Goal: Task Accomplishment & Management: Use online tool/utility

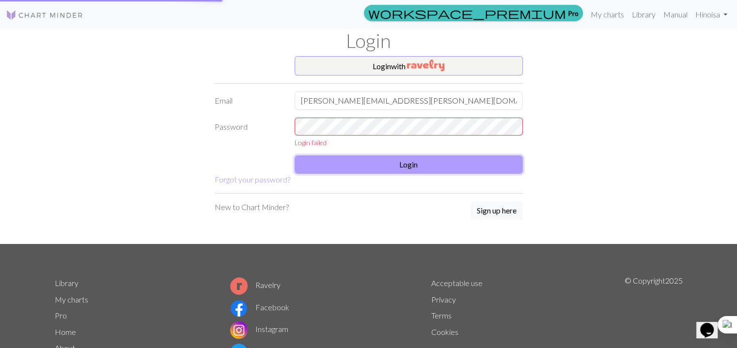
click at [457, 163] on button "Login" at bounding box center [409, 165] width 228 height 18
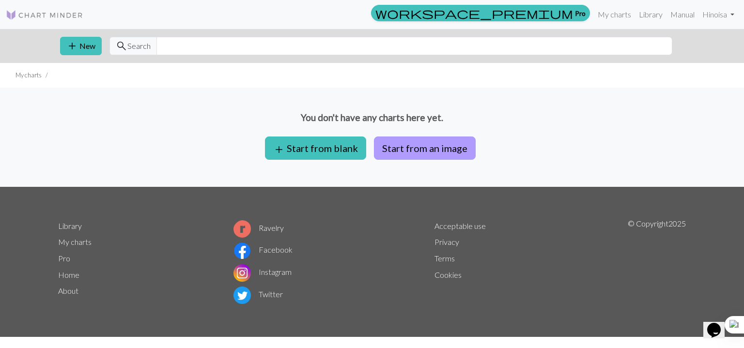
click at [432, 143] on button "Start from an image" at bounding box center [425, 148] width 102 height 23
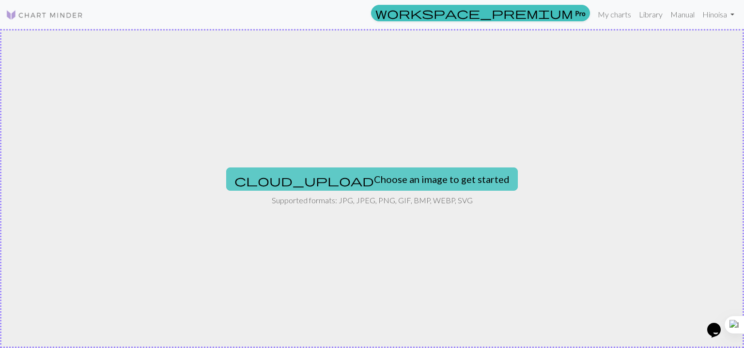
click at [419, 182] on button "cloud_upload Choose an image to get started" at bounding box center [372, 179] width 292 height 23
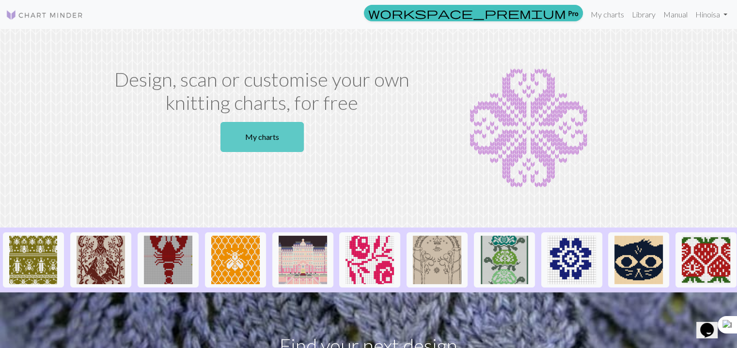
click at [281, 149] on link "My charts" at bounding box center [261, 137] width 83 height 30
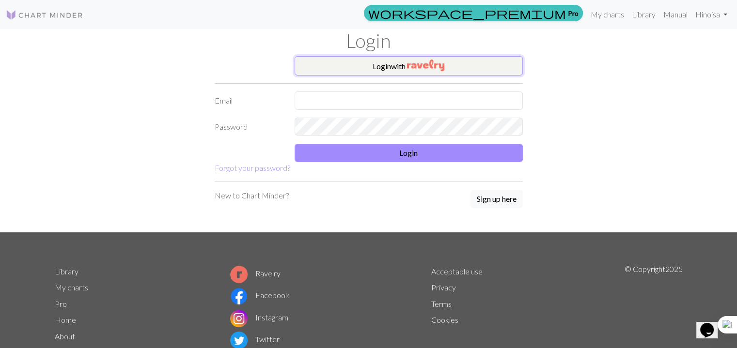
click at [400, 70] on button "Login with" at bounding box center [409, 65] width 228 height 19
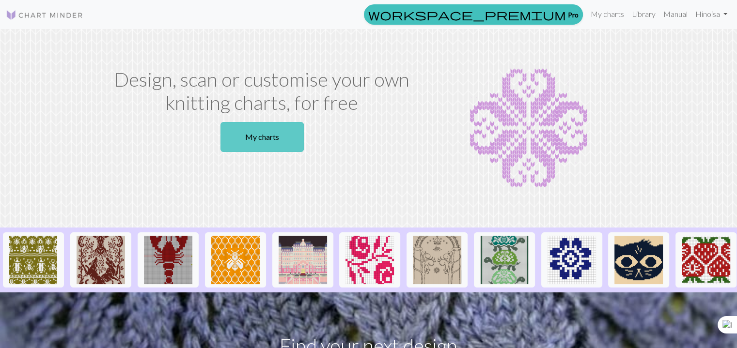
click at [298, 140] on link "My charts" at bounding box center [261, 137] width 83 height 30
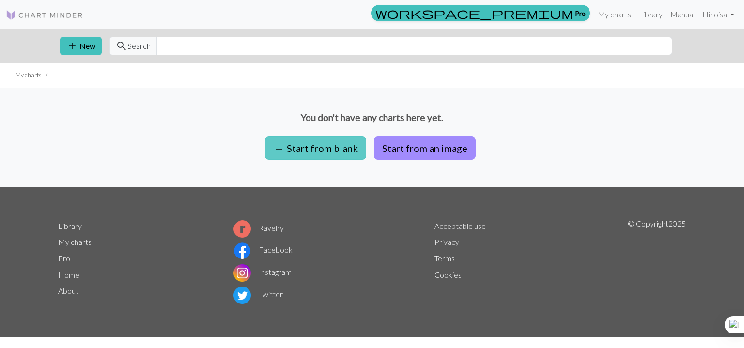
click at [347, 147] on button "add Start from blank" at bounding box center [315, 148] width 101 height 23
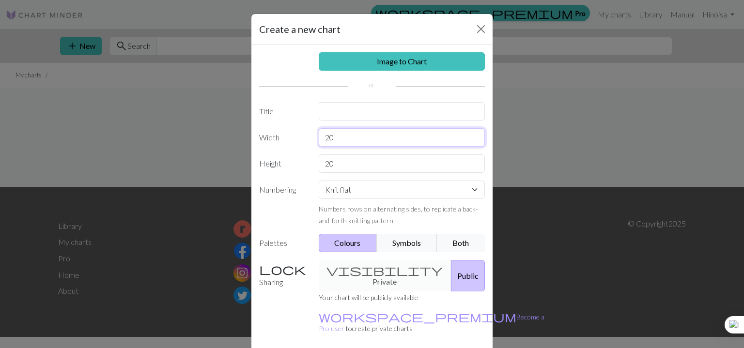
drag, startPoint x: 370, startPoint y: 140, endPoint x: 300, endPoint y: 135, distance: 70.0
click at [300, 135] on div "Width 20" at bounding box center [371, 137] width 237 height 18
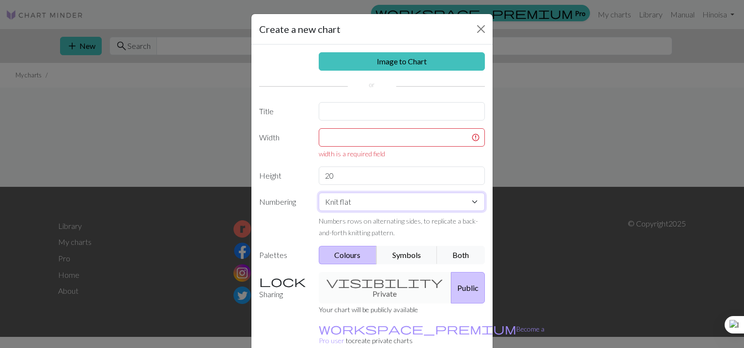
click at [393, 193] on select "Knit flat Knit in the round Lace knitting Cross stitch" at bounding box center [402, 202] width 167 height 18
click at [319, 193] on select "Knit flat Knit in the round Lace knitting Cross stitch" at bounding box center [402, 202] width 167 height 18
click at [403, 132] on input "text" at bounding box center [402, 137] width 167 height 18
click at [411, 116] on input "text" at bounding box center [402, 111] width 167 height 18
type input "L"
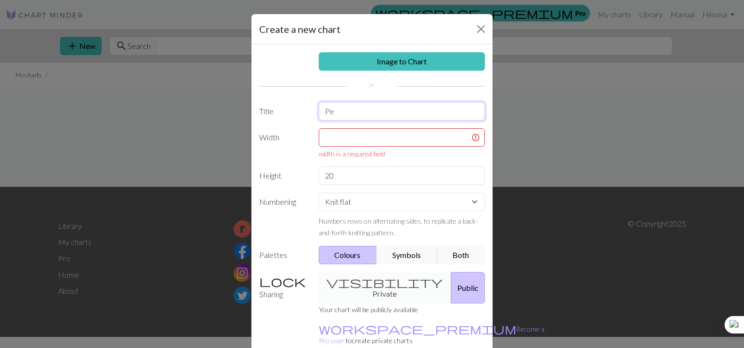
type input "P"
type input "666"
click at [415, 141] on input "text" at bounding box center [402, 137] width 167 height 18
drag, startPoint x: 422, startPoint y: 111, endPoint x: 304, endPoint y: 108, distance: 118.3
click at [304, 108] on div "Title 666" at bounding box center [371, 111] width 237 height 18
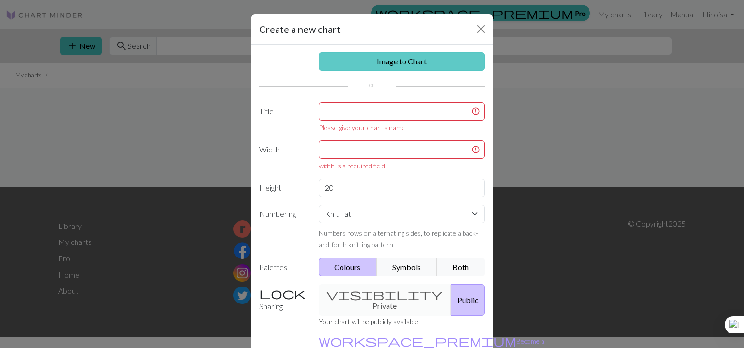
click at [432, 56] on link "Image to Chart" at bounding box center [402, 61] width 167 height 18
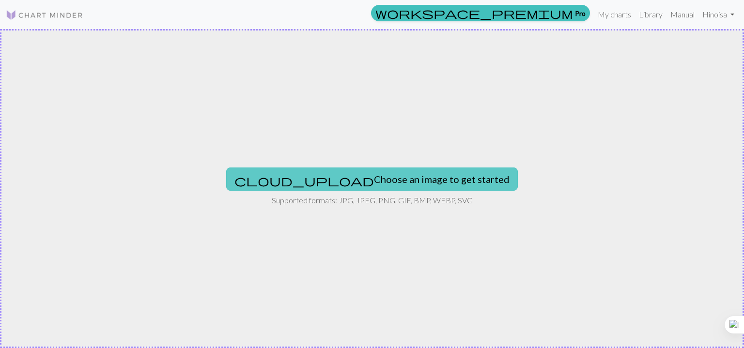
click at [414, 177] on button "cloud_upload Choose an image to get started" at bounding box center [372, 179] width 292 height 23
click at [341, 179] on button "cloud_upload Choose an image to get started" at bounding box center [372, 179] width 292 height 23
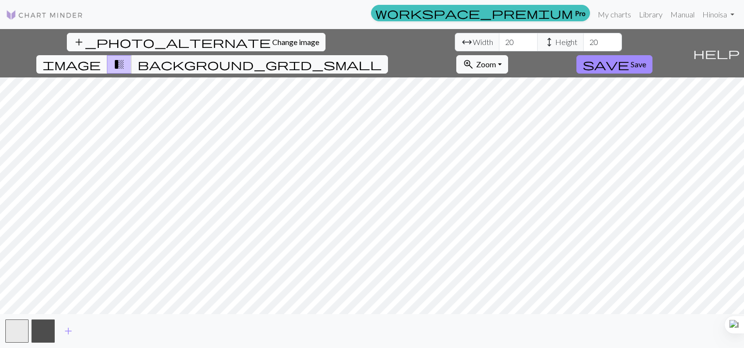
click at [101, 58] on span "image" at bounding box center [72, 65] width 58 height 14
click at [646, 60] on span "Save" at bounding box center [639, 64] width 16 height 9
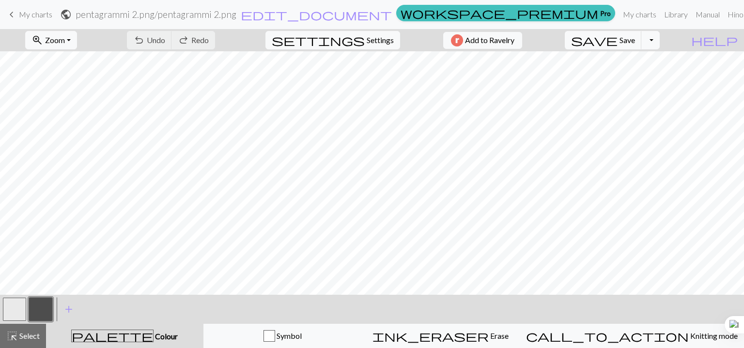
click at [188, 35] on div "undo Undo Undo redo Redo Redo" at bounding box center [171, 40] width 103 height 22
click at [200, 39] on div "undo Undo Undo redo Redo Redo" at bounding box center [171, 40] width 103 height 22
click at [25, 14] on span "My charts" at bounding box center [35, 14] width 33 height 9
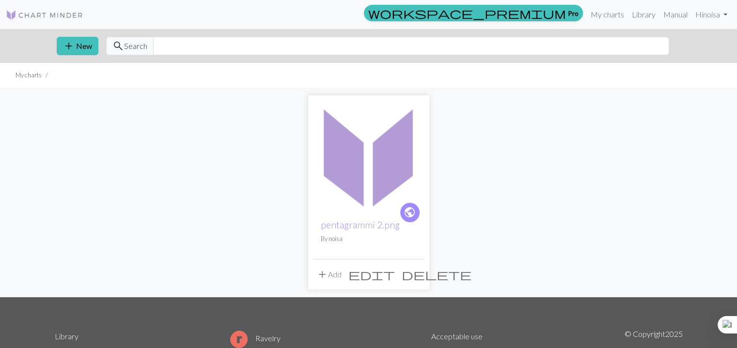
click at [369, 140] on img at bounding box center [368, 155] width 111 height 111
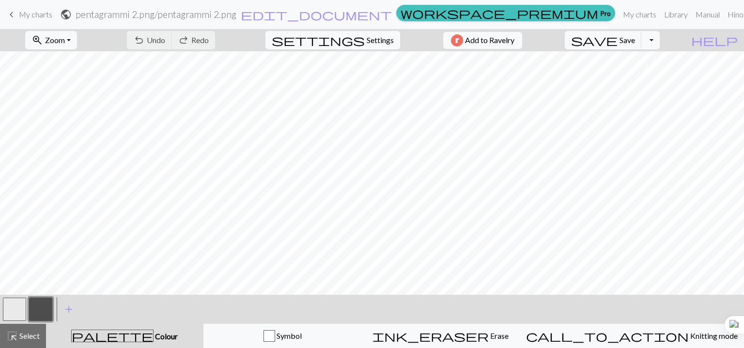
click at [202, 38] on div "undo Undo Undo redo Redo Redo" at bounding box center [171, 40] width 103 height 22
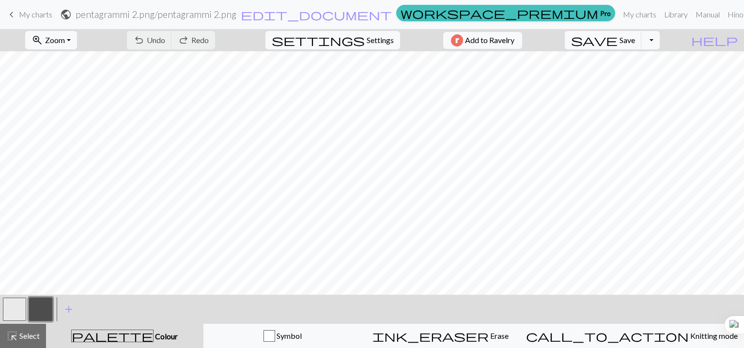
click at [202, 38] on div "undo Undo Undo redo Redo Redo" at bounding box center [171, 40] width 103 height 22
click at [222, 35] on div "undo Undo Undo redo Redo Redo" at bounding box center [171, 40] width 103 height 22
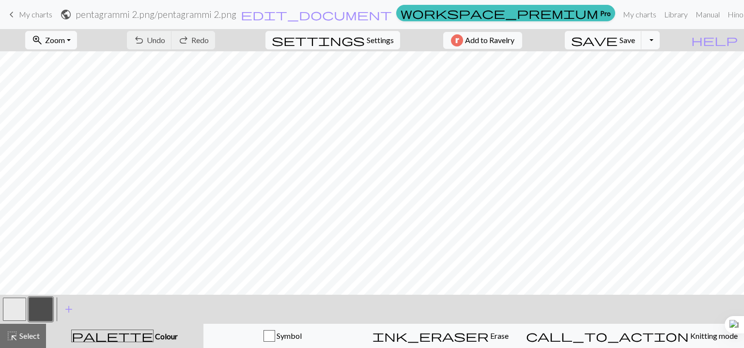
click at [222, 35] on div "undo Undo Undo redo Redo Redo" at bounding box center [171, 40] width 103 height 22
click at [380, 34] on span "Settings" at bounding box center [380, 40] width 27 height 12
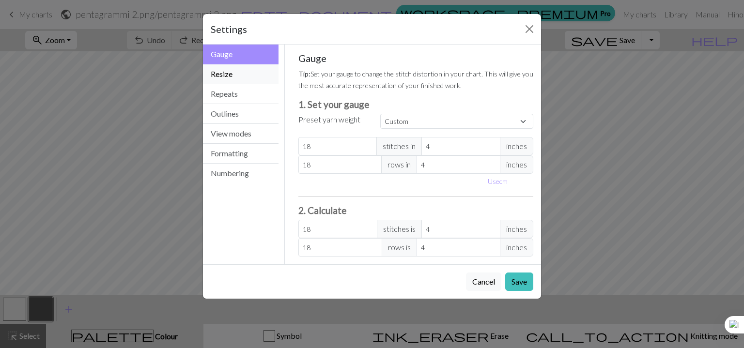
click at [239, 71] on button "Resize" at bounding box center [241, 74] width 76 height 20
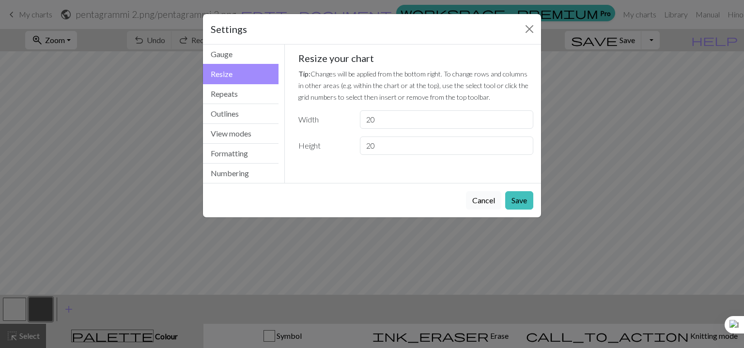
click at [474, 196] on button "Cancel" at bounding box center [483, 200] width 35 height 18
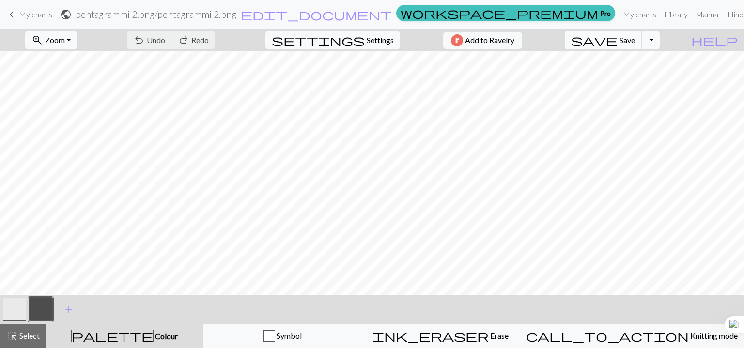
click at [642, 39] on button "save Save Save" at bounding box center [603, 40] width 77 height 18
click at [660, 41] on button "Toggle Dropdown" at bounding box center [651, 40] width 18 height 18
click at [619, 8] on link "My charts" at bounding box center [639, 14] width 41 height 19
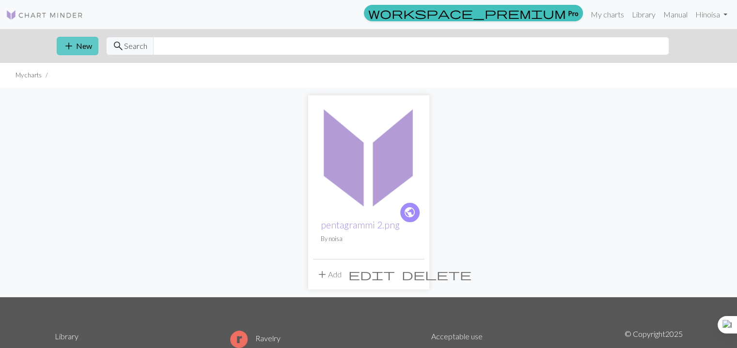
click at [85, 51] on div "add New search Search" at bounding box center [369, 46] width 640 height 34
click at [85, 51] on button "add New" at bounding box center [78, 46] width 42 height 18
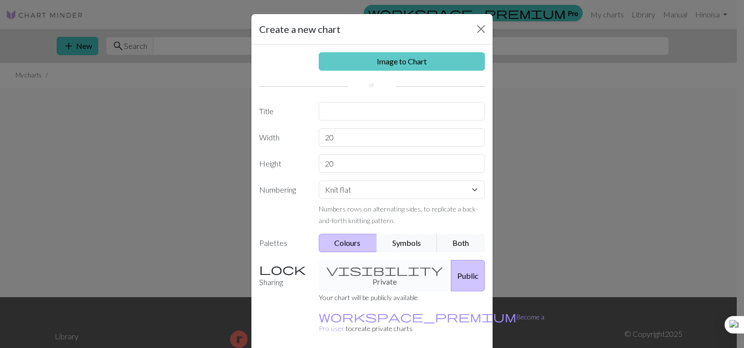
click at [421, 62] on link "Image to Chart" at bounding box center [402, 61] width 167 height 18
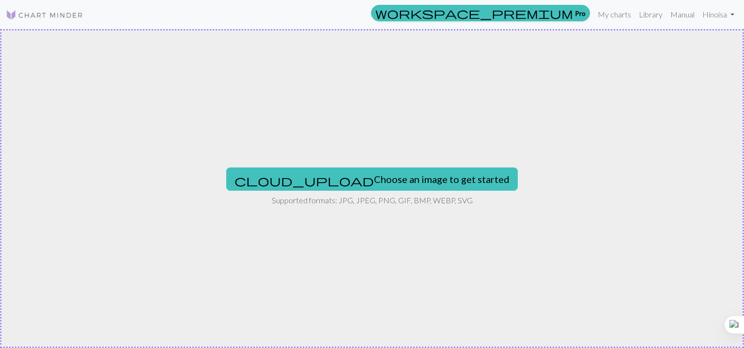
click at [380, 164] on div "cloud_upload Choose an image to get started Supported formats: JPG, JPEG, PNG, …" at bounding box center [372, 188] width 744 height 319
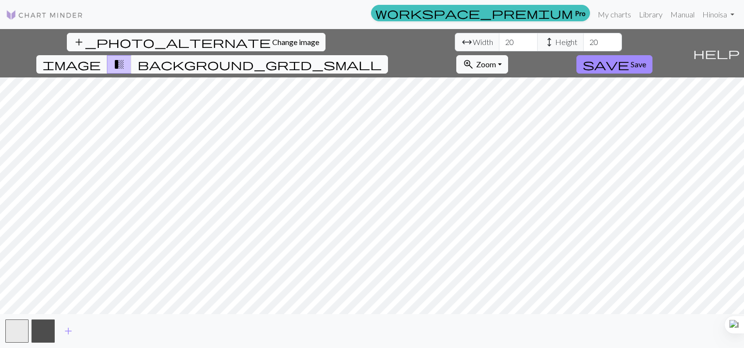
click at [382, 58] on span "background_grid_small" at bounding box center [260, 65] width 244 height 14
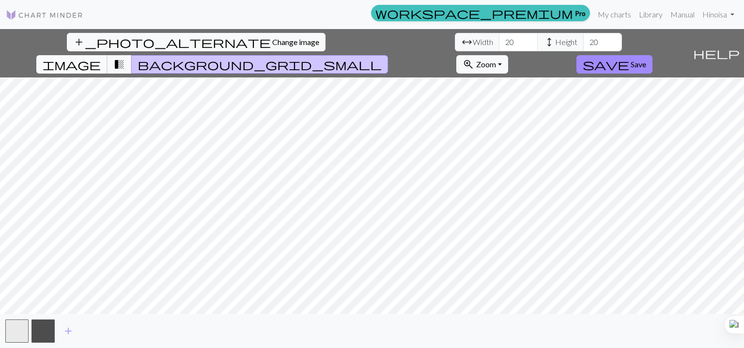
click at [101, 58] on span "image" at bounding box center [72, 65] width 58 height 14
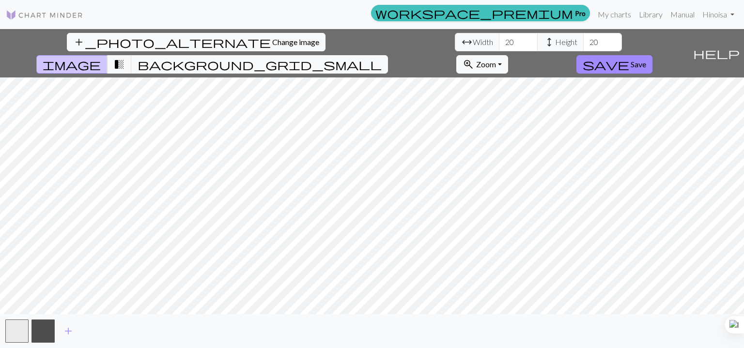
click at [101, 58] on span "image" at bounding box center [72, 65] width 58 height 14
click at [388, 55] on button "background_grid_small" at bounding box center [259, 64] width 257 height 18
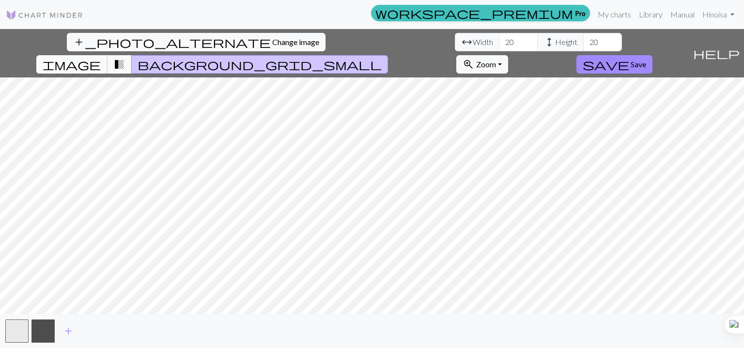
click at [101, 58] on span "image" at bounding box center [72, 65] width 58 height 14
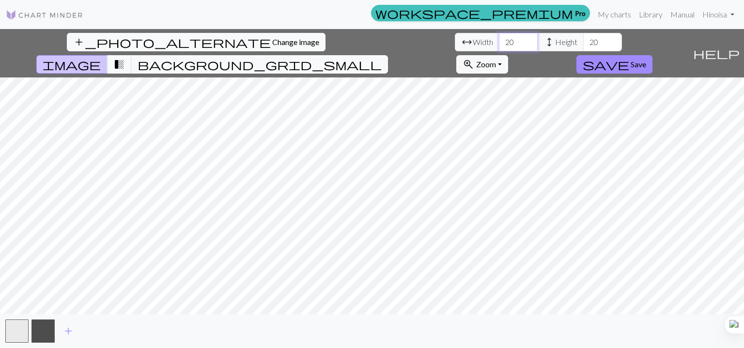
click at [499, 40] on input "20" at bounding box center [518, 42] width 39 height 18
click at [583, 42] on input "20" at bounding box center [602, 42] width 39 height 18
type input "2"
type input "1"
type input "20"
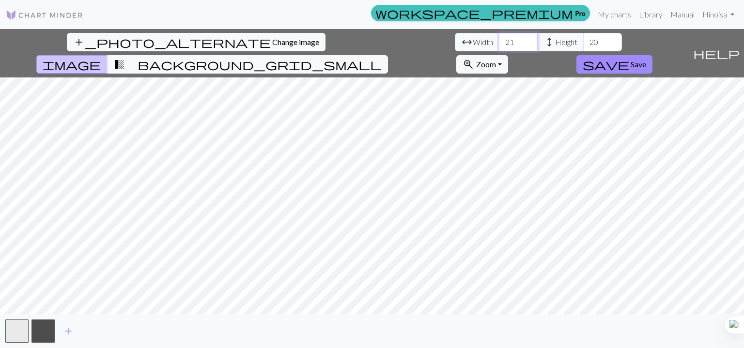
click at [499, 39] on input "21" at bounding box center [518, 42] width 39 height 18
click at [499, 44] on input "19" at bounding box center [518, 42] width 39 height 18
type input "18"
click at [499, 44] on input "18" at bounding box center [518, 42] width 39 height 18
click at [646, 60] on span "Save" at bounding box center [639, 64] width 16 height 9
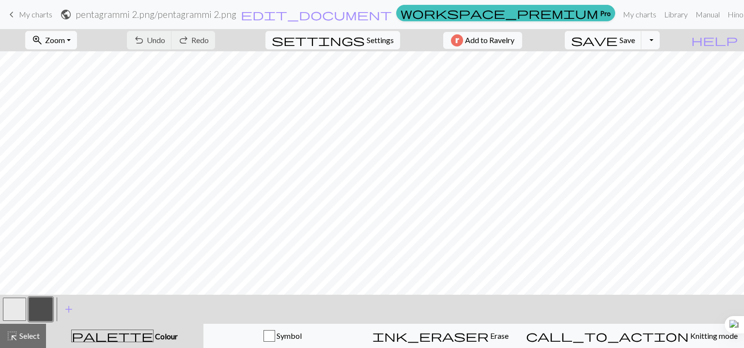
click at [192, 44] on div "undo Undo Undo redo Redo Redo" at bounding box center [171, 40] width 103 height 22
click at [660, 40] on button "Toggle Dropdown" at bounding box center [651, 40] width 18 height 18
click at [358, 36] on span "settings" at bounding box center [318, 40] width 93 height 14
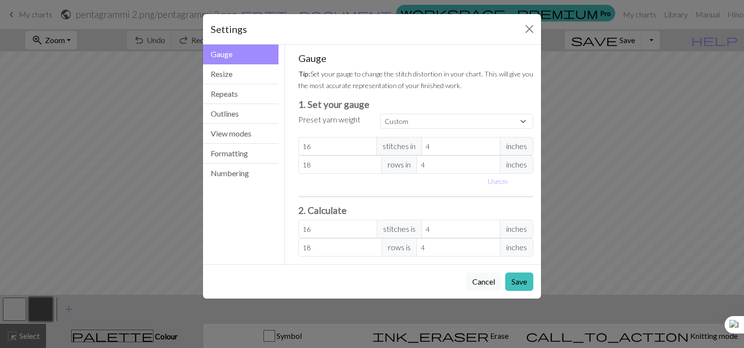
click at [705, 127] on div "Settings Gauge Gauge Resize Repeats Outlines View modes Formatting Numbering Ga…" at bounding box center [372, 174] width 744 height 348
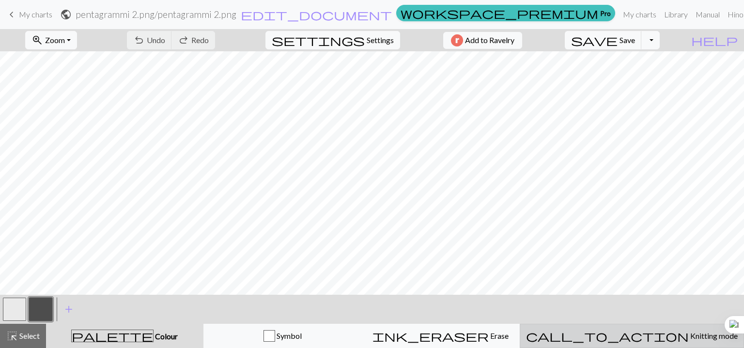
click at [689, 335] on span "Knitting mode" at bounding box center [713, 335] width 49 height 9
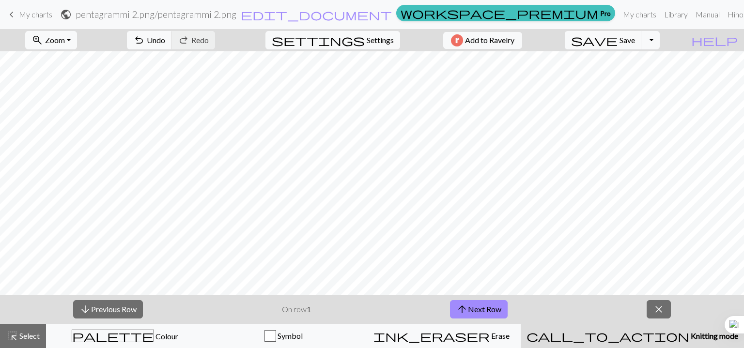
click at [18, 15] on link "keyboard_arrow_left My charts" at bounding box center [29, 14] width 47 height 16
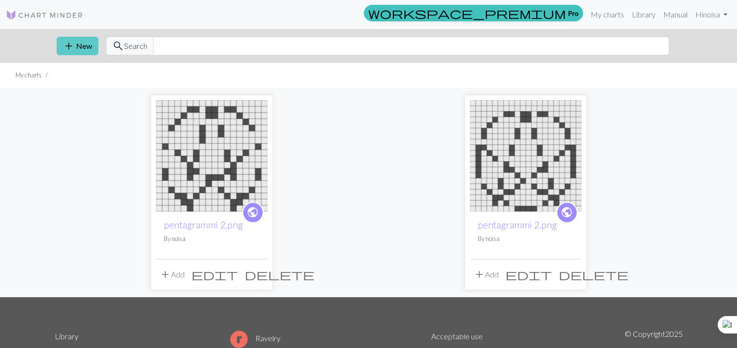
click at [79, 47] on button "add New" at bounding box center [78, 46] width 42 height 18
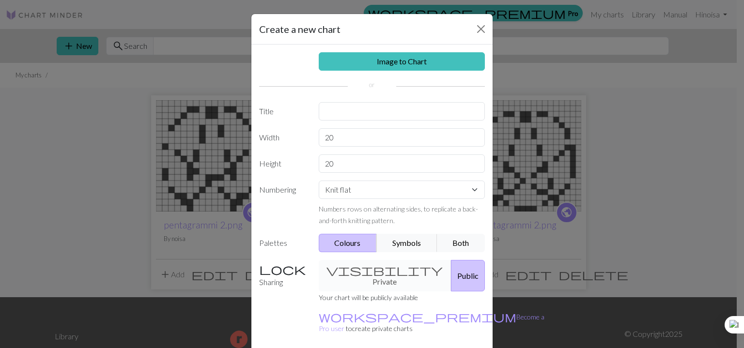
click at [124, 96] on div "Create a new chart Image to Chart Title Width 20 Height 20 Numbering Knit flat …" at bounding box center [372, 174] width 744 height 348
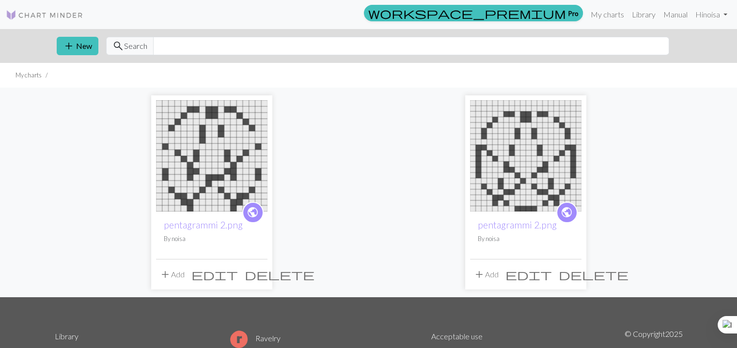
click at [81, 40] on button "add New" at bounding box center [78, 46] width 42 height 18
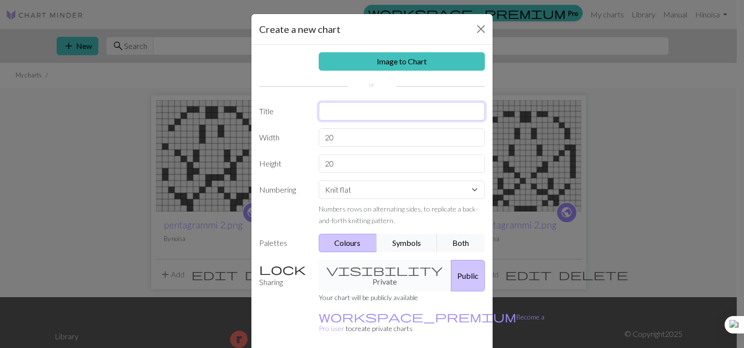
click at [390, 112] on input "text" at bounding box center [402, 111] width 167 height 18
type input "penttis"
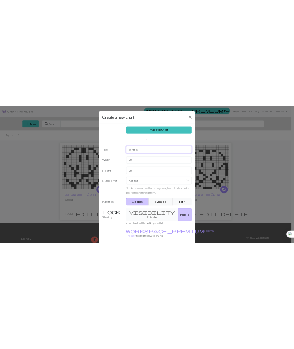
scroll to position [33, 0]
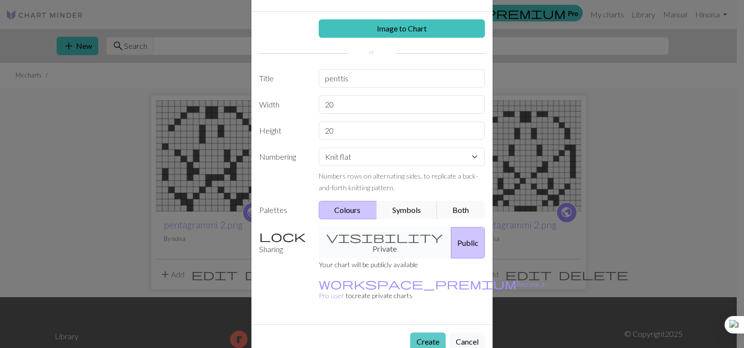
click at [427, 333] on button "Create" at bounding box center [427, 342] width 35 height 18
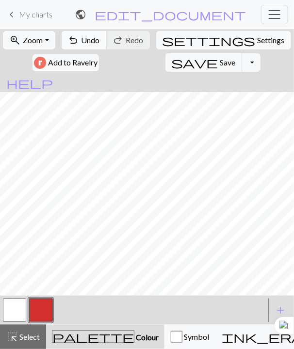
click at [95, 36] on span "Undo" at bounding box center [90, 39] width 18 height 9
click at [100, 44] on span "Undo" at bounding box center [90, 39] width 18 height 9
click at [96, 40] on span "Undo" at bounding box center [90, 39] width 18 height 9
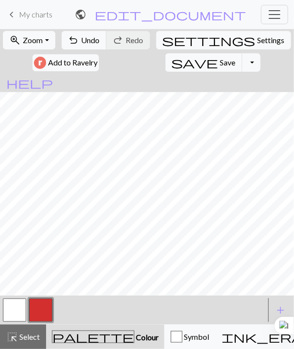
click at [85, 50] on div "undo Undo Undo redo Redo Redo" at bounding box center [106, 40] width 90 height 22
click at [91, 40] on span "Undo" at bounding box center [90, 39] width 18 height 9
click at [87, 38] on span "Undo" at bounding box center [90, 39] width 18 height 9
click at [89, 38] on span "Undo" at bounding box center [90, 39] width 18 height 9
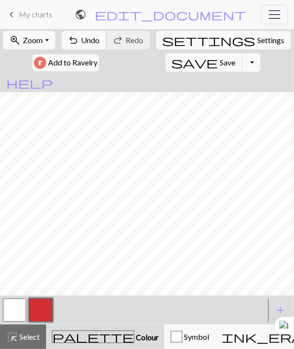
click at [89, 38] on span "Undo" at bounding box center [90, 39] width 18 height 9
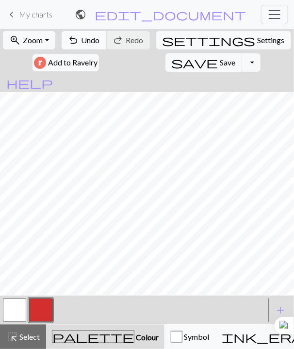
click at [93, 41] on span "Undo" at bounding box center [90, 39] width 18 height 9
click at [98, 42] on span "Undo" at bounding box center [90, 39] width 18 height 9
click at [14, 308] on button "button" at bounding box center [14, 309] width 23 height 23
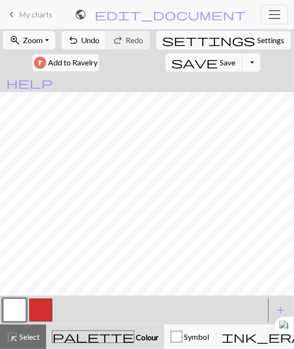
click at [51, 306] on button "button" at bounding box center [40, 309] width 23 height 23
click at [97, 41] on span "Undo" at bounding box center [90, 39] width 18 height 9
click at [16, 310] on button "button" at bounding box center [14, 309] width 23 height 23
click at [41, 304] on button "button" at bounding box center [40, 309] width 23 height 23
click at [61, 279] on div "zoom_in Zoom Zoom Fit all Fit width Fit height 50% 100% 150% 200% undo Undo Und…" at bounding box center [147, 189] width 294 height 320
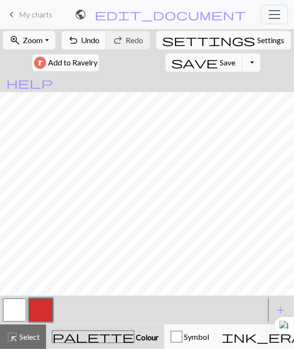
click at [22, 304] on button "button" at bounding box center [14, 309] width 23 height 23
click at [47, 306] on button "button" at bounding box center [40, 309] width 23 height 23
click at [14, 311] on button "button" at bounding box center [14, 309] width 23 height 23
click at [48, 308] on button "button" at bounding box center [40, 309] width 23 height 23
click at [17, 314] on button "button" at bounding box center [14, 309] width 23 height 23
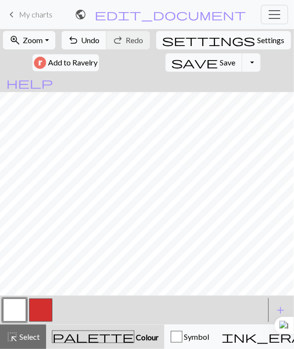
click at [48, 316] on button "button" at bounding box center [40, 309] width 23 height 23
click at [29, 308] on button "button" at bounding box center [40, 309] width 23 height 23
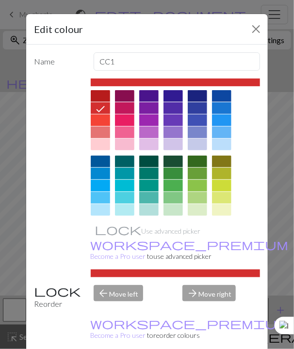
click at [5, 312] on div "Edit colour Name CC1 Use advanced picker workspace_premium Become a Pro user to…" at bounding box center [147, 174] width 294 height 349
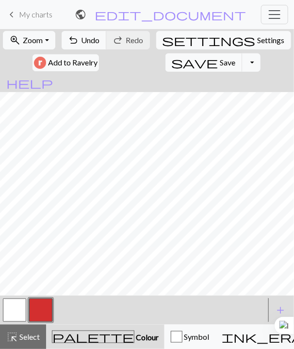
click at [17, 312] on button "button" at bounding box center [14, 309] width 23 height 23
click at [46, 308] on button "button" at bounding box center [40, 309] width 23 height 23
click at [17, 312] on button "button" at bounding box center [14, 309] width 23 height 23
click at [47, 302] on button "button" at bounding box center [40, 309] width 23 height 23
click at [16, 299] on button "button" at bounding box center [14, 309] width 23 height 23
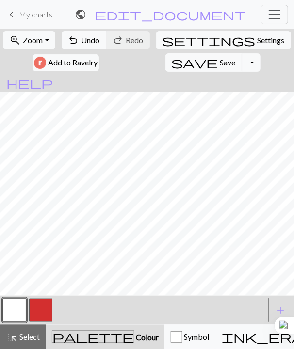
click at [52, 317] on div at bounding box center [41, 310] width 26 height 26
click at [40, 310] on button "button" at bounding box center [40, 309] width 23 height 23
click at [19, 309] on button "button" at bounding box center [14, 309] width 23 height 23
click at [38, 306] on button "button" at bounding box center [40, 309] width 23 height 23
click at [50, 320] on button "button" at bounding box center [40, 309] width 23 height 23
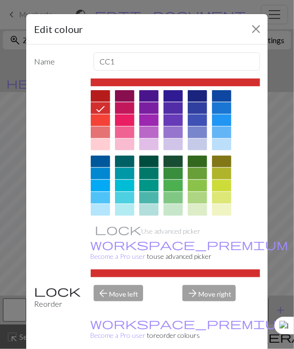
click at [6, 275] on div "Edit colour Name CC1 Use advanced picker workspace_premium Become a Pro user to…" at bounding box center [147, 174] width 294 height 349
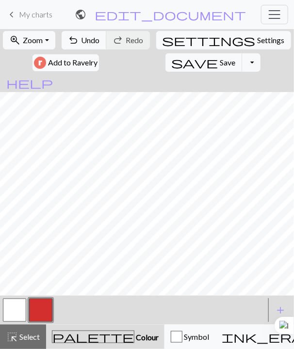
click at [17, 303] on button "button" at bounding box center [14, 309] width 23 height 23
click at [40, 308] on button "button" at bounding box center [40, 309] width 23 height 23
click at [20, 306] on button "button" at bounding box center [14, 309] width 23 height 23
click at [42, 308] on button "button" at bounding box center [40, 309] width 23 height 23
click at [6, 304] on button "button" at bounding box center [14, 309] width 23 height 23
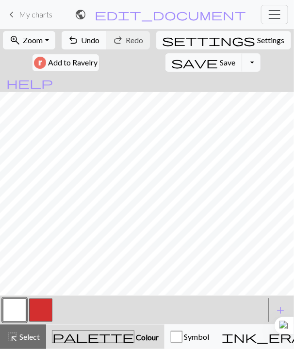
click at [52, 306] on button "button" at bounding box center [40, 309] width 23 height 23
click at [21, 312] on button "button" at bounding box center [14, 309] width 23 height 23
click at [41, 312] on button "button" at bounding box center [40, 309] width 23 height 23
click at [24, 312] on button "button" at bounding box center [14, 309] width 23 height 23
click at [51, 305] on button "button" at bounding box center [40, 309] width 23 height 23
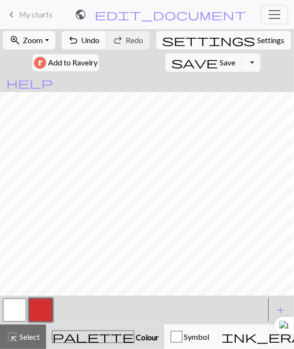
click at [47, 305] on button "button" at bounding box center [40, 309] width 23 height 23
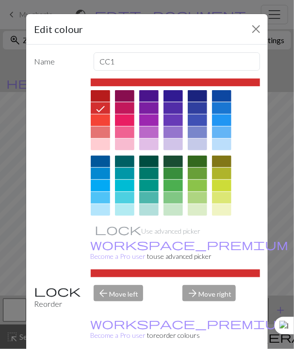
click at [10, 275] on div "Edit colour Name CC1 Use advanced picker workspace_premium Become a Pro user to…" at bounding box center [147, 174] width 294 height 349
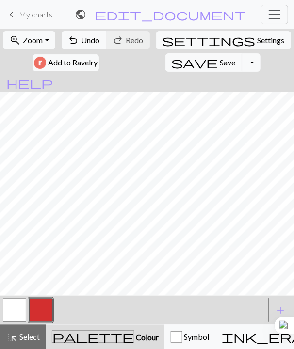
click at [21, 315] on button "button" at bounding box center [14, 309] width 23 height 23
click at [40, 306] on button "button" at bounding box center [40, 309] width 23 height 23
click at [21, 311] on button "button" at bounding box center [14, 309] width 23 height 23
click at [45, 300] on button "button" at bounding box center [40, 309] width 23 height 23
click at [12, 310] on button "button" at bounding box center [14, 309] width 23 height 23
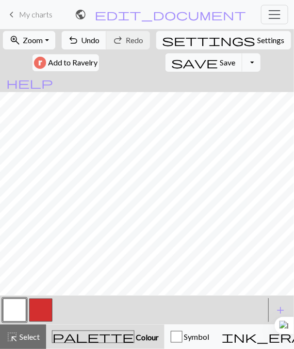
click at [43, 313] on button "button" at bounding box center [40, 309] width 23 height 23
click at [19, 313] on button "button" at bounding box center [14, 309] width 23 height 23
click at [44, 309] on button "button" at bounding box center [40, 309] width 23 height 23
click at [25, 310] on button "button" at bounding box center [14, 309] width 23 height 23
click at [10, 317] on button "button" at bounding box center [14, 309] width 23 height 23
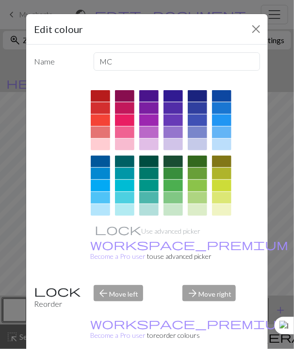
click at [12, 312] on div "Edit colour Name MC Use advanced picker workspace_premium Become a Pro user to …" at bounding box center [147, 174] width 294 height 349
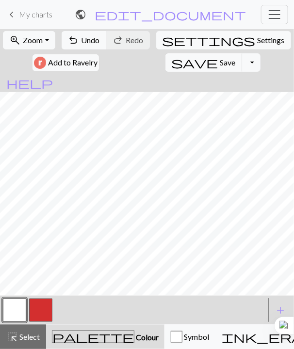
click at [48, 313] on button "button" at bounding box center [40, 309] width 23 height 23
click at [17, 312] on button "button" at bounding box center [14, 309] width 23 height 23
click at [51, 309] on button "button" at bounding box center [40, 309] width 23 height 23
click at [12, 316] on button "button" at bounding box center [14, 309] width 23 height 23
click at [44, 313] on button "button" at bounding box center [40, 309] width 23 height 23
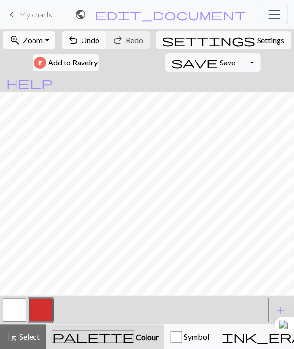
click at [6, 308] on button "button" at bounding box center [14, 309] width 23 height 23
click at [54, 309] on div at bounding box center [133, 310] width 264 height 26
click at [43, 312] on button "button" at bounding box center [40, 309] width 23 height 23
click at [26, 313] on button "button" at bounding box center [14, 309] width 23 height 23
click at [37, 305] on button "button" at bounding box center [40, 309] width 23 height 23
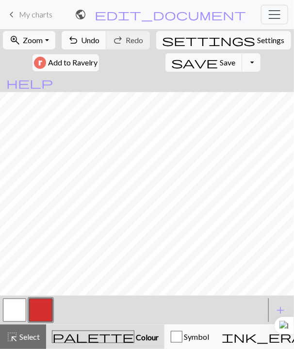
click at [17, 308] on button "button" at bounding box center [14, 309] width 23 height 23
click at [40, 317] on button "button" at bounding box center [40, 309] width 23 height 23
click at [17, 315] on button "button" at bounding box center [14, 309] width 23 height 23
click at [39, 303] on button "button" at bounding box center [40, 309] width 23 height 23
click at [18, 306] on button "button" at bounding box center [14, 309] width 23 height 23
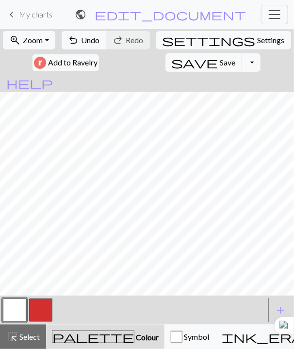
click at [39, 312] on button "button" at bounding box center [40, 309] width 23 height 23
click at [15, 312] on button "button" at bounding box center [14, 309] width 23 height 23
click at [46, 303] on button "button" at bounding box center [40, 309] width 23 height 23
click at [15, 313] on button "button" at bounding box center [14, 309] width 23 height 23
click at [45, 300] on button "button" at bounding box center [40, 309] width 23 height 23
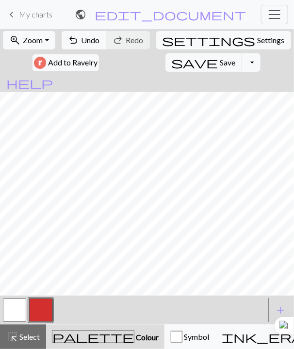
click at [23, 313] on button "button" at bounding box center [14, 309] width 23 height 23
click at [49, 300] on button "button" at bounding box center [40, 309] width 23 height 23
click at [19, 302] on button "button" at bounding box center [14, 309] width 23 height 23
click at [36, 309] on button "button" at bounding box center [40, 309] width 23 height 23
click at [12, 313] on button "button" at bounding box center [14, 309] width 23 height 23
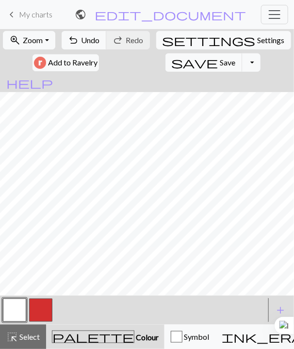
click at [43, 305] on button "button" at bounding box center [40, 309] width 23 height 23
click at [15, 313] on button "button" at bounding box center [14, 309] width 23 height 23
click at [47, 306] on button "button" at bounding box center [40, 309] width 23 height 23
click at [14, 313] on button "button" at bounding box center [14, 309] width 23 height 23
click at [39, 302] on button "button" at bounding box center [40, 309] width 23 height 23
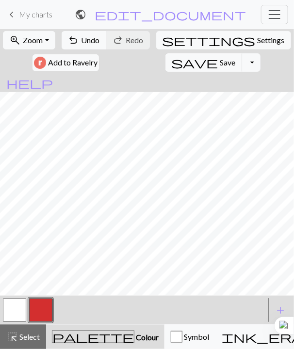
click at [10, 310] on button "button" at bounding box center [14, 309] width 23 height 23
click at [43, 311] on button "button" at bounding box center [40, 309] width 23 height 23
click at [15, 312] on button "button" at bounding box center [14, 309] width 23 height 23
click at [49, 310] on button "button" at bounding box center [40, 309] width 23 height 23
click at [43, 306] on button "button" at bounding box center [40, 309] width 23 height 23
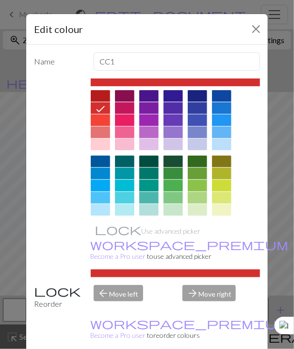
click at [16, 242] on div "Edit colour Name CC1 Use advanced picker workspace_premium Become a Pro user to…" at bounding box center [147, 174] width 294 height 349
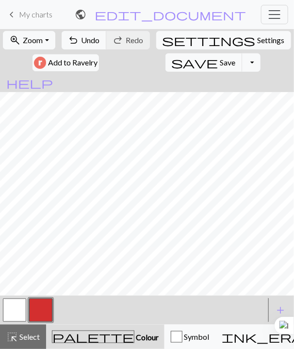
click at [17, 308] on button "button" at bounding box center [14, 309] width 23 height 23
click at [39, 310] on button "button" at bounding box center [40, 309] width 23 height 23
drag, startPoint x: 23, startPoint y: 318, endPoint x: 27, endPoint y: 312, distance: 7.7
click at [27, 312] on div at bounding box center [133, 310] width 264 height 26
click at [16, 311] on button "button" at bounding box center [14, 309] width 23 height 23
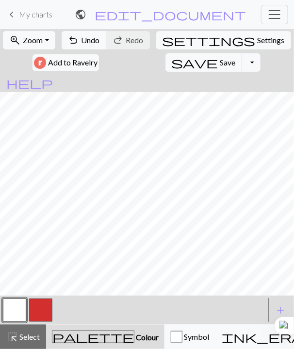
click at [46, 304] on button "button" at bounding box center [40, 309] width 23 height 23
click at [13, 313] on button "button" at bounding box center [14, 309] width 23 height 23
click at [54, 300] on div at bounding box center [133, 310] width 264 height 26
click at [49, 308] on button "button" at bounding box center [40, 309] width 23 height 23
click at [13, 309] on button "button" at bounding box center [14, 309] width 23 height 23
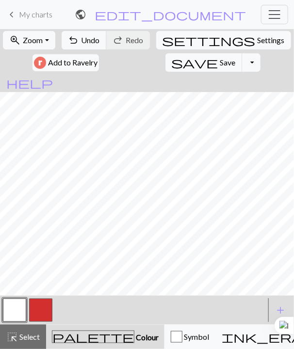
click at [45, 307] on button "button" at bounding box center [40, 309] width 23 height 23
click at [21, 306] on button "button" at bounding box center [14, 309] width 23 height 23
click at [33, 309] on button "button" at bounding box center [40, 309] width 23 height 23
click at [16, 304] on button "button" at bounding box center [14, 309] width 23 height 23
click at [48, 309] on button "button" at bounding box center [40, 309] width 23 height 23
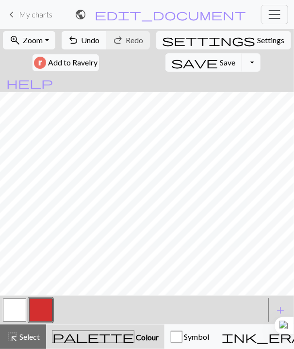
click at [18, 306] on button "button" at bounding box center [14, 309] width 23 height 23
click at [47, 312] on button "button" at bounding box center [40, 309] width 23 height 23
click at [12, 312] on button "button" at bounding box center [14, 309] width 23 height 23
click at [39, 308] on button "button" at bounding box center [40, 309] width 23 height 23
click at [14, 316] on button "button" at bounding box center [14, 309] width 23 height 23
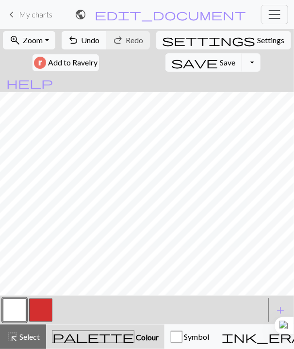
click at [48, 315] on button "button" at bounding box center [40, 309] width 23 height 23
click at [19, 309] on button "button" at bounding box center [14, 309] width 23 height 23
click at [37, 313] on button "button" at bounding box center [40, 309] width 23 height 23
click at [21, 304] on button "button" at bounding box center [14, 309] width 23 height 23
click at [40, 306] on button "button" at bounding box center [40, 309] width 23 height 23
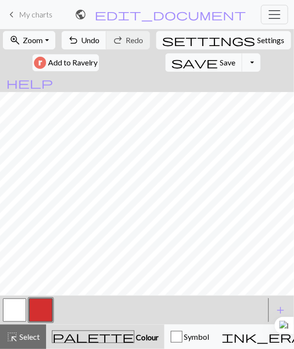
click at [17, 310] on button "button" at bounding box center [14, 309] width 23 height 23
click at [40, 303] on button "button" at bounding box center [40, 309] width 23 height 23
click at [19, 309] on button "button" at bounding box center [14, 309] width 23 height 23
drag, startPoint x: 44, startPoint y: 311, endPoint x: 47, endPoint y: 307, distance: 5.2
click at [45, 310] on button "button" at bounding box center [40, 309] width 23 height 23
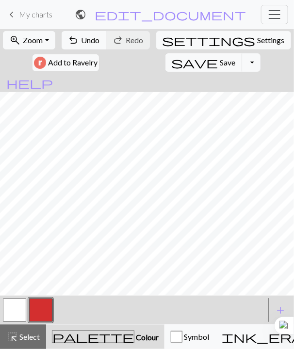
click at [14, 317] on button "button" at bounding box center [14, 309] width 23 height 23
click at [49, 310] on button "button" at bounding box center [40, 309] width 23 height 23
click at [17, 314] on button "button" at bounding box center [14, 309] width 23 height 23
click at [242, 61] on button "Toggle Dropdown" at bounding box center [251, 62] width 18 height 18
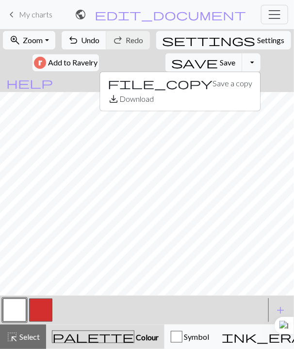
click at [196, 61] on div "zoom_in Zoom Zoom Fit all Fit width Fit height 50% 100% 150% 200% undo Undo Und…" at bounding box center [147, 51] width 294 height 45
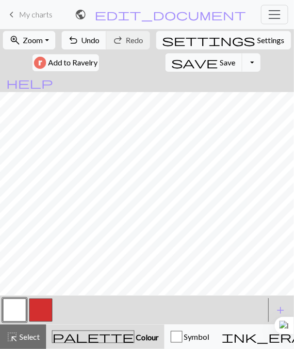
click at [31, 11] on span "My charts" at bounding box center [35, 14] width 33 height 9
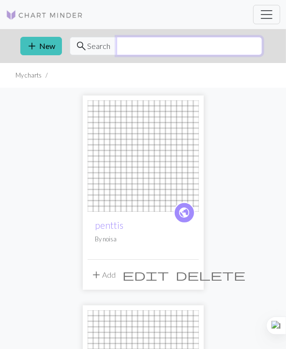
click at [149, 43] on input "text" at bounding box center [190, 46] width 146 height 18
click at [17, 38] on div "add New search Search" at bounding box center [144, 46] width 262 height 34
click at [45, 47] on button "add New" at bounding box center [41, 46] width 42 height 18
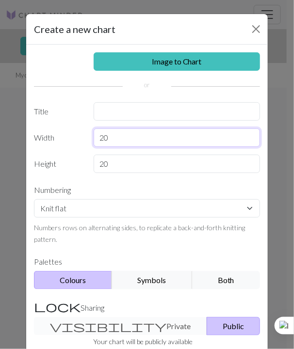
drag, startPoint x: 139, startPoint y: 135, endPoint x: 61, endPoint y: 134, distance: 78.5
click at [61, 134] on div "Width 20" at bounding box center [146, 137] width 237 height 18
type input "22"
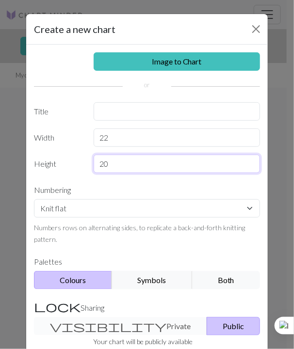
drag, startPoint x: 126, startPoint y: 162, endPoint x: 58, endPoint y: 159, distance: 68.4
click at [58, 159] on div "Height 20" at bounding box center [146, 164] width 237 height 18
type input "22"
click at [206, 319] on button "Public" at bounding box center [232, 326] width 53 height 18
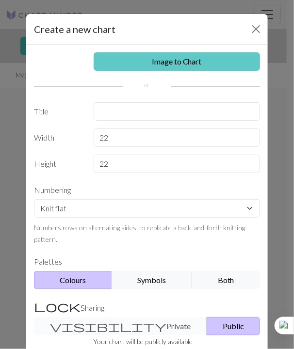
click at [195, 58] on link "Image to Chart" at bounding box center [177, 61] width 167 height 18
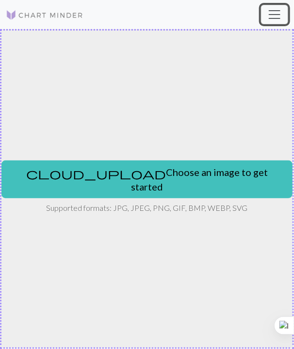
click at [277, 15] on span "Toggle navigation" at bounding box center [274, 14] width 15 height 15
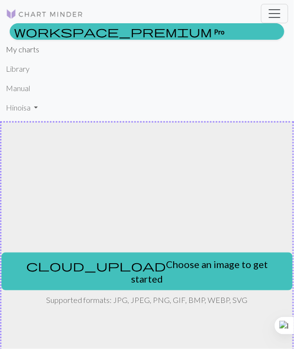
click at [24, 53] on link "My charts" at bounding box center [22, 49] width 33 height 19
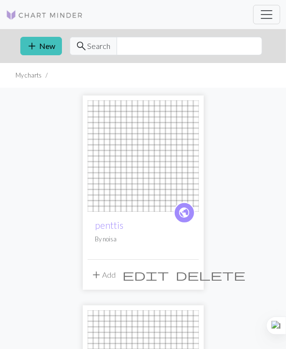
click at [141, 169] on img at bounding box center [143, 155] width 111 height 111
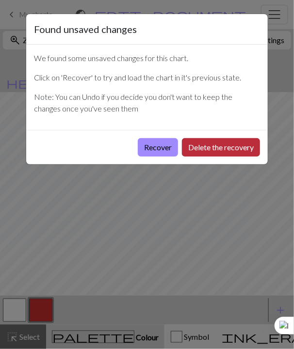
click at [207, 141] on button "Delete the recovery" at bounding box center [221, 147] width 78 height 18
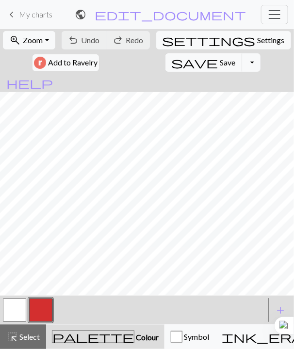
click at [14, 12] on span "keyboard_arrow_left" at bounding box center [12, 15] width 12 height 14
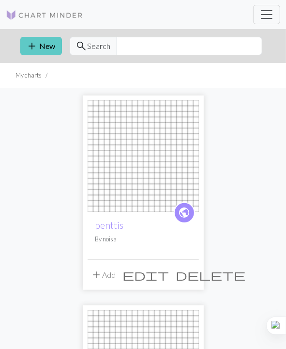
click at [42, 42] on button "add New" at bounding box center [41, 46] width 42 height 18
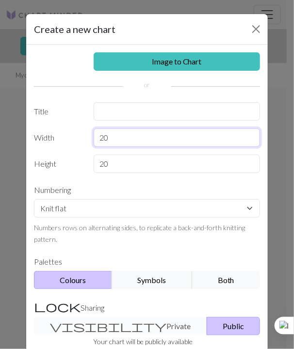
click at [143, 133] on input "20" at bounding box center [177, 137] width 167 height 18
type input "22"
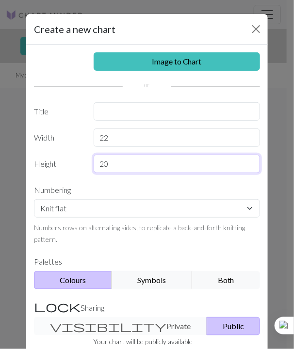
click at [152, 162] on input "20" at bounding box center [177, 164] width 167 height 18
type input "22"
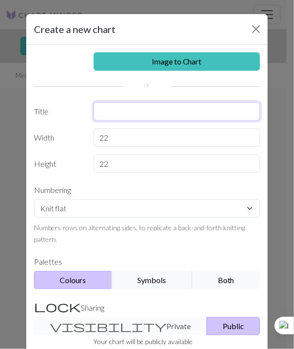
click at [160, 103] on input "text" at bounding box center [177, 111] width 167 height 18
type input "miljoonas pentagram"
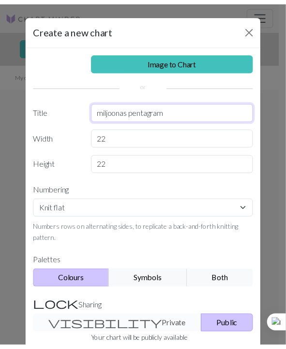
scroll to position [88, 0]
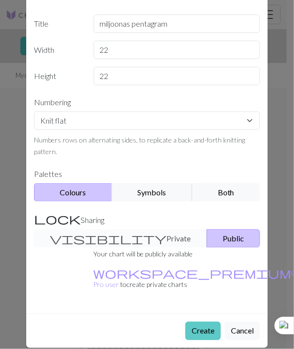
click at [202, 322] on button "Create" at bounding box center [202, 331] width 35 height 18
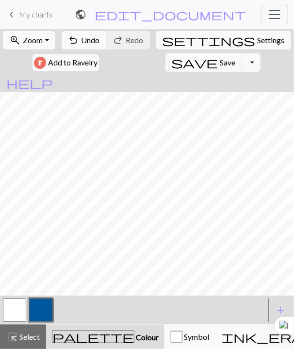
click at [14, 306] on button "button" at bounding box center [14, 309] width 23 height 23
click at [41, 313] on button "button" at bounding box center [40, 309] width 23 height 23
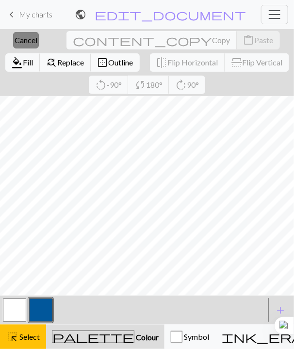
click at [26, 41] on span "Cancel" at bounding box center [26, 39] width 23 height 9
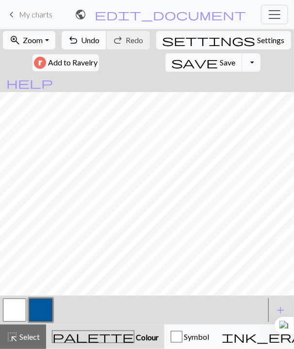
click at [99, 45] on span "Undo" at bounding box center [90, 39] width 18 height 9
click at [87, 47] on button "undo Undo Undo" at bounding box center [84, 40] width 45 height 18
click at [15, 304] on button "button" at bounding box center [14, 309] width 23 height 23
click at [35, 309] on button "button" at bounding box center [40, 309] width 23 height 23
click at [23, 314] on button "button" at bounding box center [14, 309] width 23 height 23
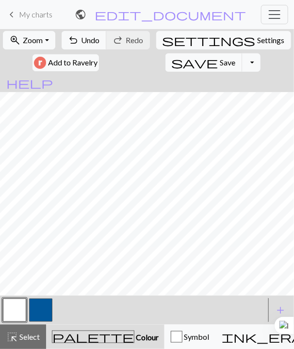
click at [32, 314] on button "button" at bounding box center [40, 309] width 23 height 23
click at [19, 299] on button "button" at bounding box center [14, 309] width 23 height 23
click at [43, 310] on button "button" at bounding box center [40, 309] width 23 height 23
click at [14, 306] on button "button" at bounding box center [14, 309] width 23 height 23
click at [39, 308] on button "button" at bounding box center [40, 309] width 23 height 23
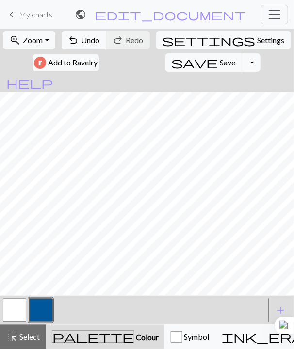
click at [22, 315] on button "button" at bounding box center [14, 309] width 23 height 23
click at [272, 24] on button "Toggle navigation" at bounding box center [274, 14] width 27 height 19
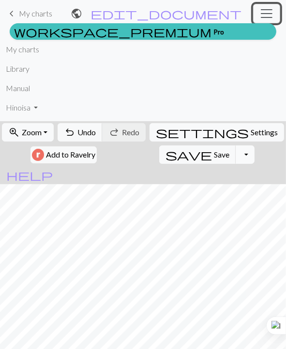
scroll to position [95, 0]
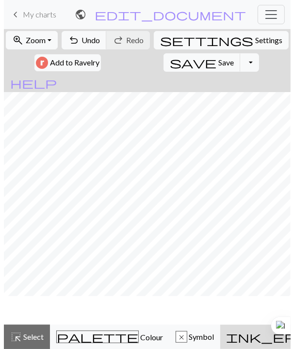
scroll to position [0, 0]
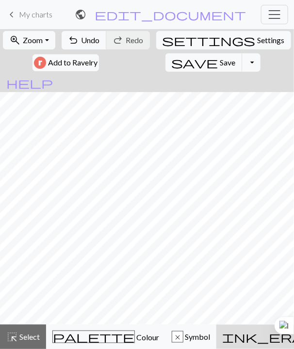
click at [32, 11] on span "My charts" at bounding box center [35, 14] width 33 height 9
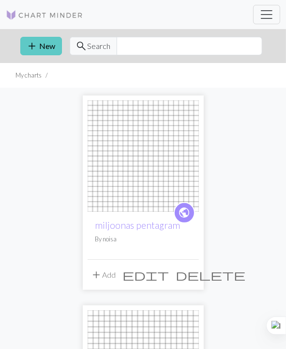
click at [33, 40] on span "add" at bounding box center [33, 46] width 12 height 14
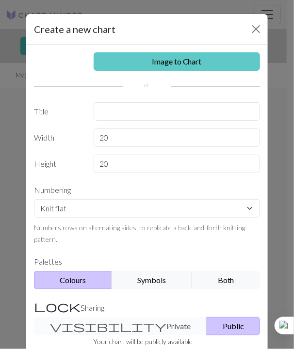
click at [189, 60] on link "Image to Chart" at bounding box center [177, 61] width 167 height 18
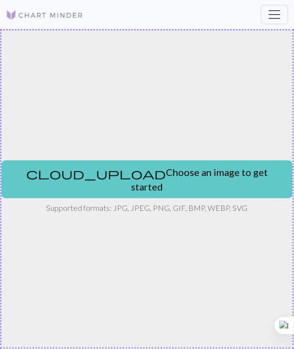
click at [109, 176] on button "cloud_upload Choose an image to get started" at bounding box center [146, 179] width 291 height 38
click at [129, 182] on button "cloud_upload Choose an image to get started" at bounding box center [146, 179] width 291 height 38
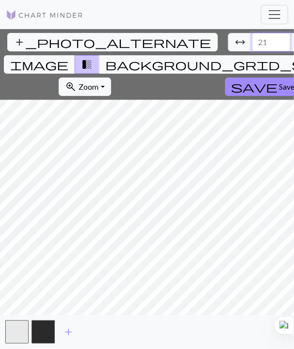
click at [251, 39] on input "21" at bounding box center [270, 42] width 39 height 18
type input "22"
click at [251, 39] on input "22" at bounding box center [270, 42] width 39 height 18
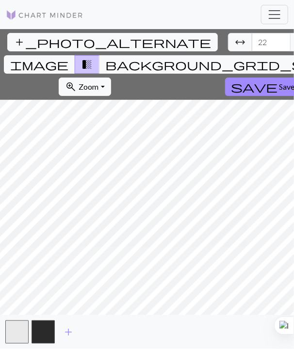
type input "20"
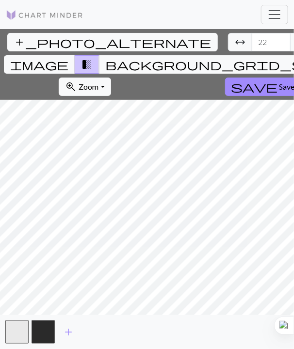
click at [251, 39] on input "23" at bounding box center [270, 42] width 39 height 18
click at [251, 39] on input "24" at bounding box center [270, 42] width 39 height 18
click at [251, 39] on input "25" at bounding box center [270, 42] width 39 height 18
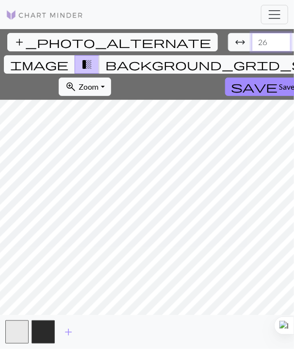
click at [251, 39] on input "26" at bounding box center [270, 42] width 39 height 18
click at [251, 39] on input "27" at bounding box center [270, 42] width 39 height 18
click at [251, 39] on input "28" at bounding box center [270, 42] width 39 height 18
click at [251, 39] on input "29" at bounding box center [270, 42] width 39 height 18
click at [251, 39] on input "30" at bounding box center [270, 42] width 39 height 18
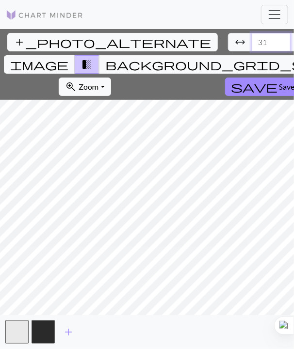
click at [251, 39] on input "31" at bounding box center [270, 42] width 39 height 18
click at [251, 39] on input "32" at bounding box center [270, 42] width 39 height 18
click at [251, 39] on input "33" at bounding box center [270, 42] width 39 height 18
click at [251, 39] on input "34" at bounding box center [270, 42] width 39 height 18
click at [251, 39] on input "36" at bounding box center [270, 42] width 39 height 18
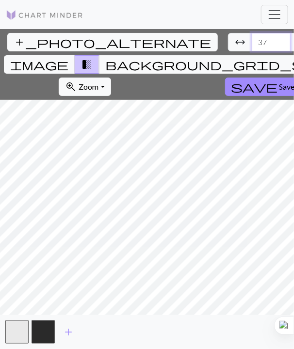
click at [251, 39] on input "37" at bounding box center [270, 42] width 39 height 18
click at [251, 41] on input "38" at bounding box center [270, 42] width 39 height 18
click at [251, 41] on input "39" at bounding box center [270, 42] width 39 height 18
click at [251, 41] on input "40" at bounding box center [270, 42] width 39 height 18
click at [251, 41] on input "41" at bounding box center [270, 42] width 39 height 18
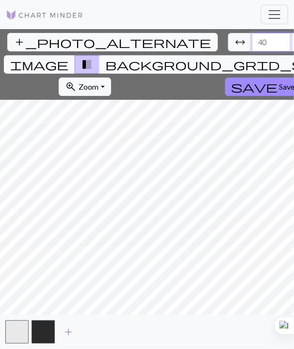
click at [251, 46] on input "40" at bounding box center [270, 42] width 39 height 18
click at [251, 46] on input "39" at bounding box center [270, 42] width 39 height 18
click at [251, 46] on input "38" at bounding box center [270, 42] width 39 height 18
click at [251, 46] on input "37" at bounding box center [270, 42] width 39 height 18
click at [251, 46] on input "36" at bounding box center [270, 42] width 39 height 18
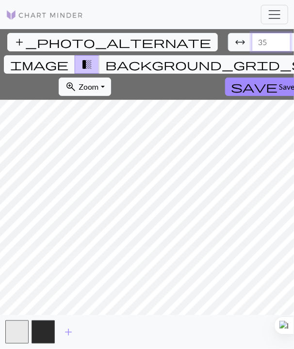
click at [251, 46] on input "35" at bounding box center [270, 42] width 39 height 18
click at [251, 46] on input "34" at bounding box center [270, 42] width 39 height 18
click at [251, 46] on input "33" at bounding box center [270, 42] width 39 height 18
click at [251, 46] on input "32" at bounding box center [270, 42] width 39 height 18
click at [251, 46] on input "31" at bounding box center [270, 42] width 39 height 18
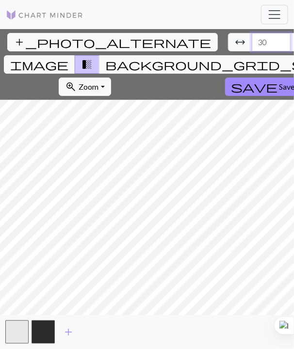
click at [251, 46] on input "30" at bounding box center [270, 42] width 39 height 18
click at [251, 46] on input "29" at bounding box center [270, 42] width 39 height 18
click at [251, 46] on input "28" at bounding box center [270, 42] width 39 height 18
click at [251, 46] on input "27" at bounding box center [270, 42] width 39 height 18
click at [251, 46] on input "26" at bounding box center [270, 42] width 39 height 18
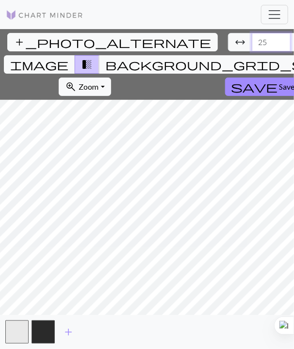
click at [251, 46] on input "25" at bounding box center [270, 42] width 39 height 18
click at [251, 46] on input "24" at bounding box center [270, 42] width 39 height 18
click at [251, 46] on input "23" at bounding box center [270, 42] width 39 height 18
type input "22"
click at [251, 46] on input "22" at bounding box center [270, 42] width 39 height 18
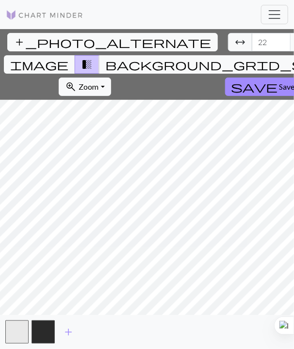
type input "30"
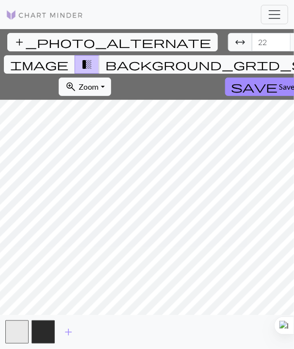
click at [68, 58] on span "image" at bounding box center [39, 65] width 58 height 14
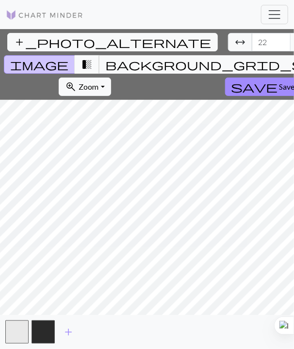
click at [93, 58] on span "transition_fade" at bounding box center [87, 65] width 12 height 14
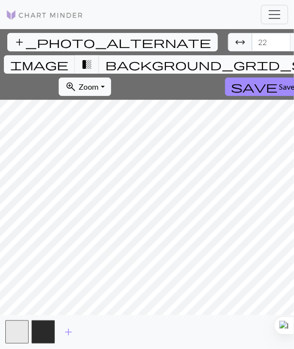
click at [255, 58] on span "background_grid_small" at bounding box center [227, 65] width 244 height 14
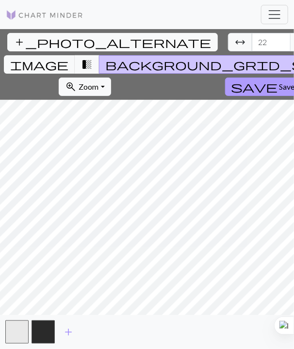
click at [225, 78] on button "save Save" at bounding box center [263, 87] width 76 height 18
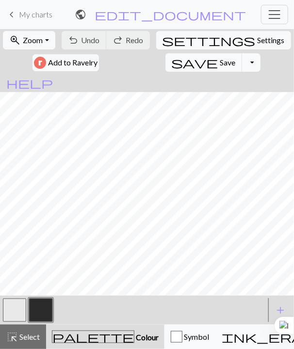
click at [242, 60] on button "Toggle Dropdown" at bounding box center [251, 62] width 18 height 18
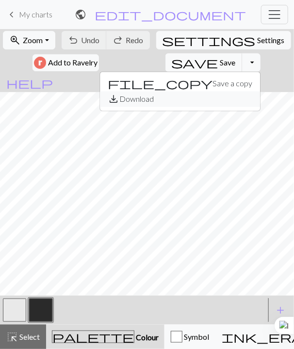
click at [148, 95] on button "save_alt Download" at bounding box center [180, 100] width 160 height 16
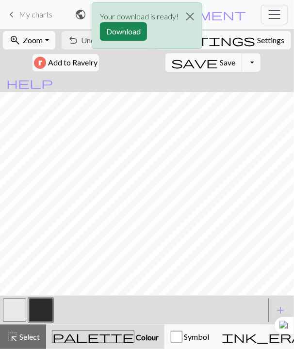
click at [139, 20] on p "Your download is ready!" at bounding box center [139, 17] width 78 height 12
click at [138, 34] on button "Download" at bounding box center [123, 31] width 47 height 18
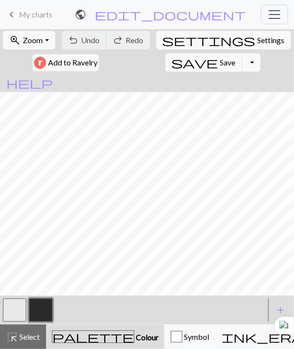
click at [36, 13] on span "My charts" at bounding box center [35, 14] width 33 height 9
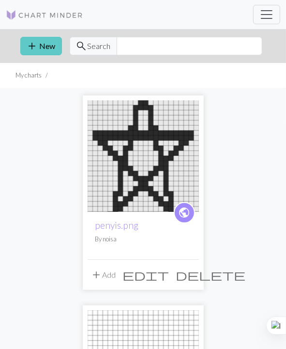
click at [42, 42] on button "add New" at bounding box center [41, 46] width 42 height 18
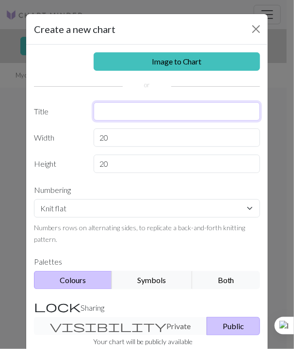
click at [149, 109] on input "text" at bounding box center [177, 111] width 167 height 18
type input "666"
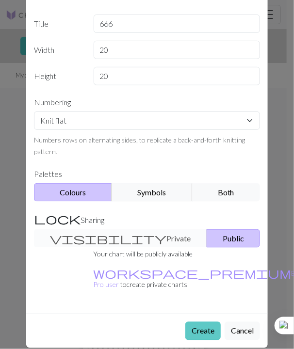
click at [198, 322] on button "Create" at bounding box center [202, 331] width 35 height 18
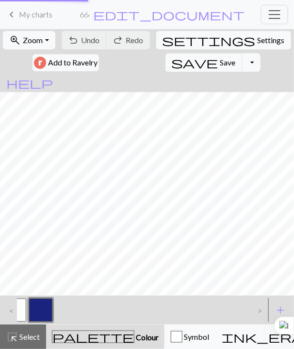
click at [200, 314] on div at bounding box center [133, 310] width 264 height 26
click at [8, 308] on button "button" at bounding box center [14, 309] width 23 height 23
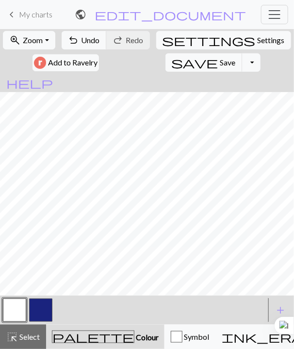
click at [44, 306] on button "button" at bounding box center [40, 309] width 23 height 23
click at [14, 306] on button "button" at bounding box center [14, 309] width 23 height 23
click at [45, 308] on button "button" at bounding box center [40, 309] width 23 height 23
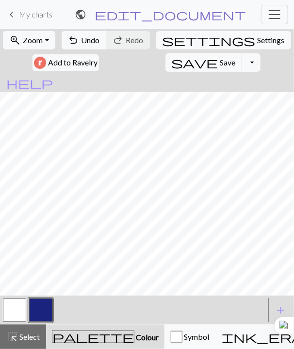
click at [189, 14] on span "edit_document" at bounding box center [169, 15] width 151 height 14
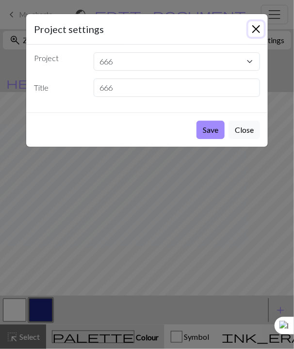
click at [257, 23] on button "Close" at bounding box center [256, 29] width 16 height 16
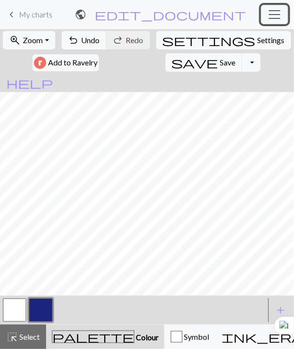
click at [273, 21] on span "Toggle navigation" at bounding box center [274, 14] width 15 height 15
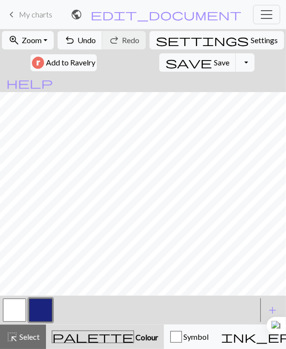
click at [78, 170] on div "zoom_in Zoom Zoom Fit all Fit width Fit height 50% 100% 150% 200% undo Undo Und…" at bounding box center [143, 189] width 286 height 320
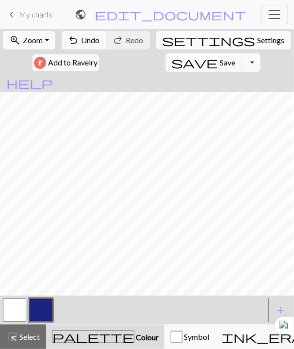
click at [257, 40] on span "Settings" at bounding box center [270, 40] width 27 height 12
select select "aran"
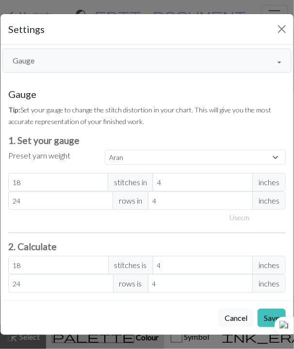
click at [98, 58] on button "Gauge" at bounding box center [146, 60] width 289 height 24
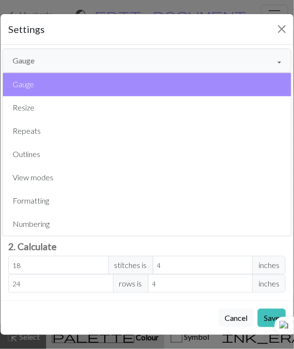
click at [98, 58] on button "Gauge" at bounding box center [146, 60] width 289 height 24
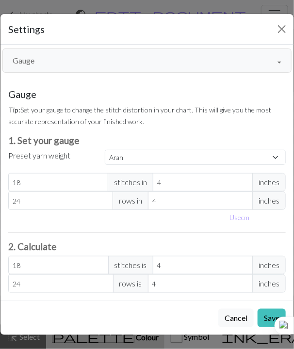
click at [98, 58] on button "Gauge" at bounding box center [146, 60] width 289 height 24
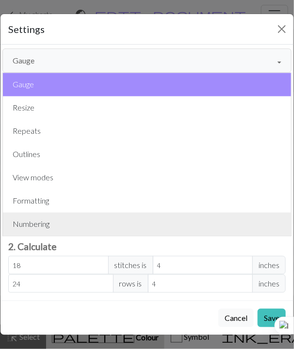
click at [56, 219] on button "Numbering" at bounding box center [147, 224] width 288 height 23
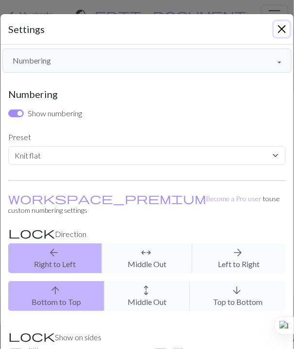
click at [277, 29] on button "Close" at bounding box center [282, 29] width 16 height 16
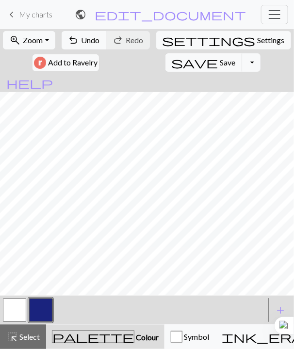
click at [12, 304] on button "button" at bounding box center [14, 309] width 23 height 23
click at [43, 307] on button "button" at bounding box center [40, 309] width 23 height 23
click at [14, 305] on button "button" at bounding box center [14, 309] width 23 height 23
click at [39, 307] on button "button" at bounding box center [40, 309] width 23 height 23
click at [20, 306] on button "button" at bounding box center [14, 309] width 23 height 23
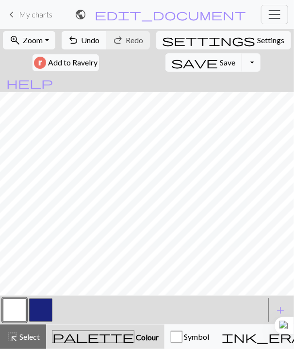
click at [38, 306] on button "button" at bounding box center [40, 309] width 23 height 23
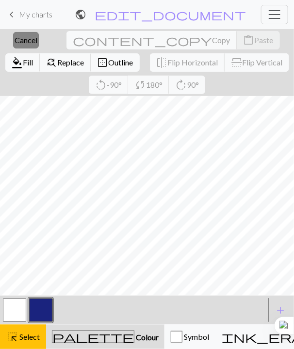
click at [19, 40] on span "Cancel" at bounding box center [26, 39] width 23 height 9
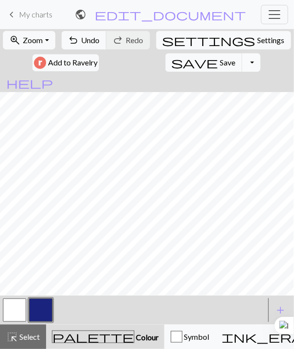
click at [242, 58] on button "Toggle Dropdown" at bounding box center [251, 62] width 18 height 18
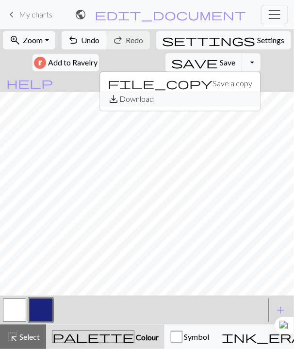
click at [155, 94] on button "save_alt Download" at bounding box center [180, 100] width 160 height 16
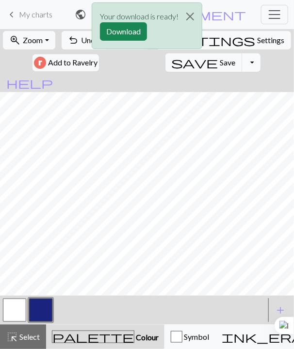
click at [242, 63] on button "Toggle Dropdown" at bounding box center [251, 62] width 18 height 18
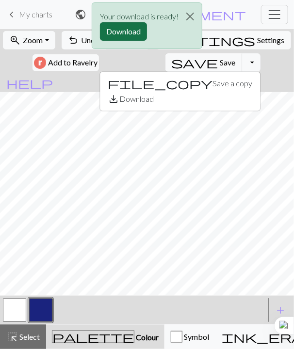
click at [132, 29] on button "Download" at bounding box center [123, 31] width 47 height 18
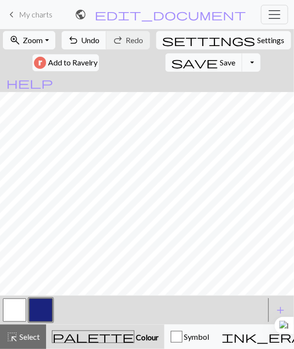
click at [161, 48] on div "settings Settings" at bounding box center [223, 40] width 137 height 22
click at [257, 36] on span "Settings" at bounding box center [270, 40] width 27 height 12
select select "aran"
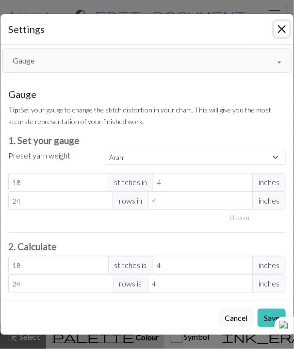
click at [280, 30] on button "Close" at bounding box center [282, 29] width 16 height 16
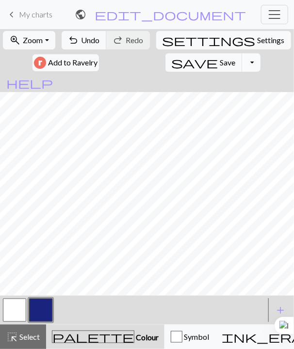
click at [242, 61] on button "Toggle Dropdown" at bounding box center [251, 62] width 18 height 18
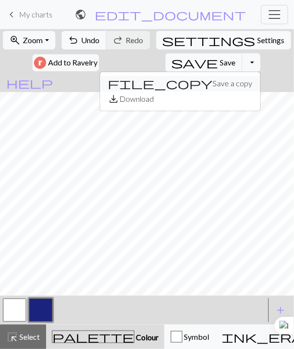
click at [142, 84] on button "file_copy Save a copy" at bounding box center [180, 84] width 160 height 16
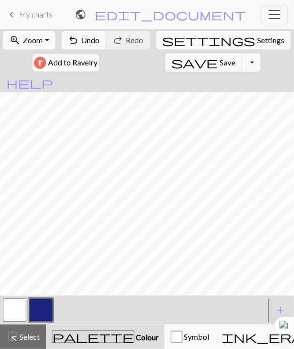
click at [95, 28] on nav "keyboard_arrow_left My charts public 666 / Copy of 666 edit_document Edit setti…" at bounding box center [147, 14] width 294 height 29
click at [93, 37] on span "Undo" at bounding box center [90, 39] width 18 height 9
click at [165, 62] on button "save Save Save" at bounding box center [203, 62] width 77 height 18
click at [242, 58] on button "Toggle Dropdown" at bounding box center [251, 62] width 18 height 18
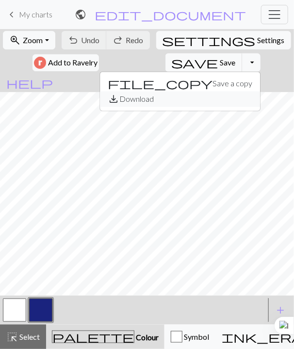
click at [143, 99] on button "save_alt Download" at bounding box center [180, 100] width 160 height 16
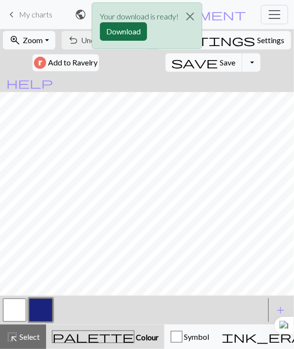
click at [136, 32] on button "Download" at bounding box center [123, 31] width 47 height 18
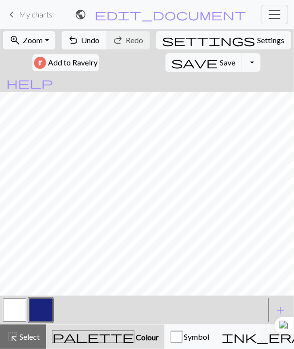
click at [17, 306] on button "button" at bounding box center [14, 309] width 23 height 23
click at [45, 312] on button "button" at bounding box center [40, 309] width 23 height 23
click at [16, 308] on button "button" at bounding box center [14, 309] width 23 height 23
click at [44, 304] on button "button" at bounding box center [40, 309] width 23 height 23
click at [22, 310] on button "button" at bounding box center [14, 309] width 23 height 23
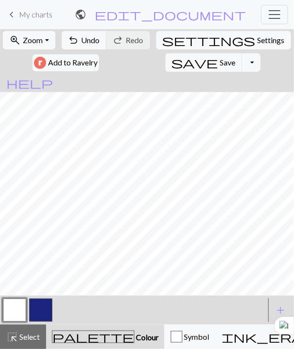
click at [45, 308] on button "button" at bounding box center [40, 309] width 23 height 23
click at [220, 66] on span "Save" at bounding box center [228, 62] width 16 height 9
click at [242, 57] on button "Toggle Dropdown" at bounding box center [251, 62] width 18 height 18
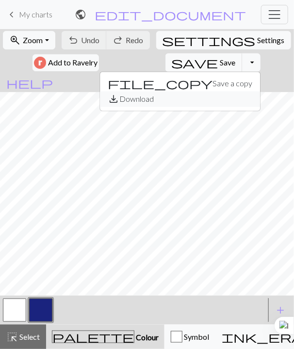
click at [155, 100] on button "save_alt Download" at bounding box center [180, 100] width 160 height 16
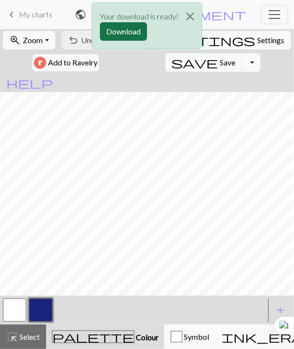
click at [136, 25] on button "Download" at bounding box center [123, 31] width 47 height 18
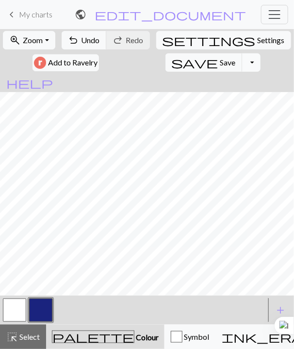
click at [242, 60] on button "Toggle Dropdown" at bounding box center [251, 62] width 18 height 18
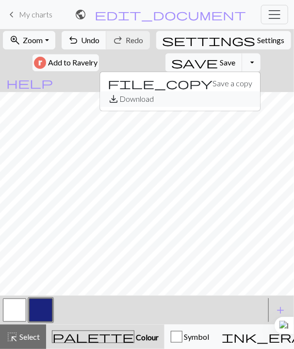
click at [157, 99] on button "save_alt Download" at bounding box center [180, 100] width 160 height 16
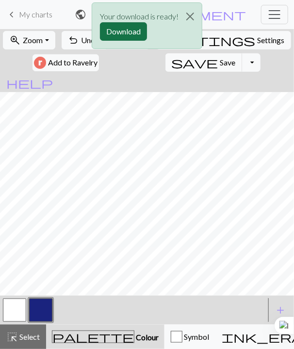
click at [121, 27] on button "Download" at bounding box center [123, 31] width 47 height 18
